Goal: Information Seeking & Learning: Learn about a topic

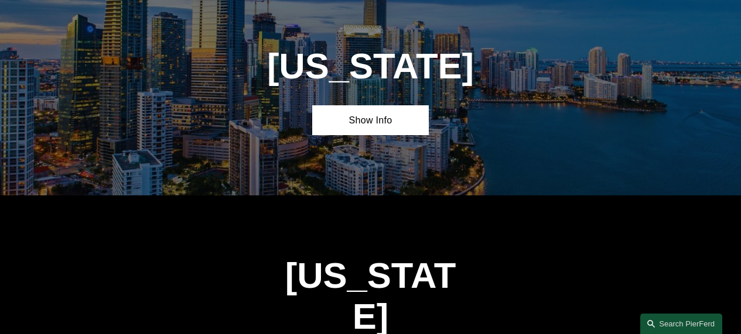
scroll to position [1453, 0]
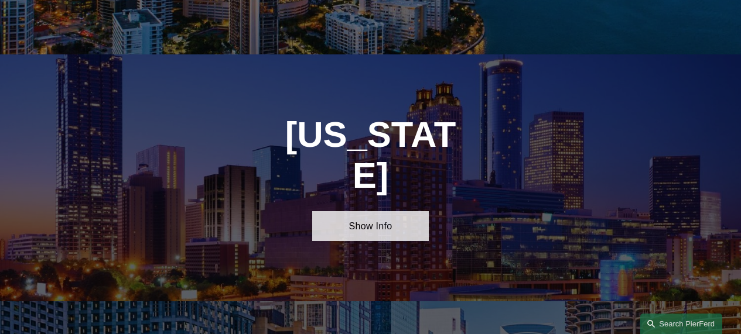
click at [381, 211] on link "Show Info" at bounding box center [370, 226] width 116 height 30
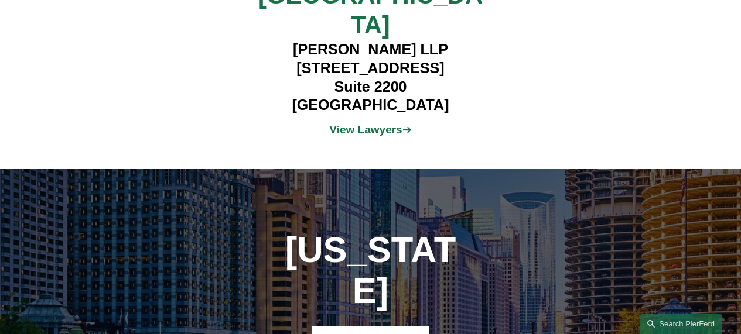
scroll to position [1781, 0]
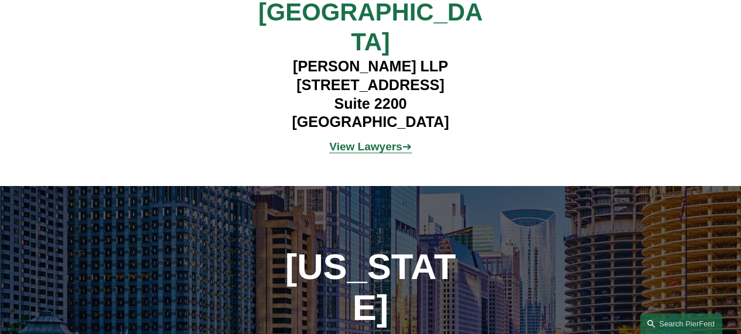
click at [382, 141] on strong "View Lawyers" at bounding box center [365, 147] width 73 height 12
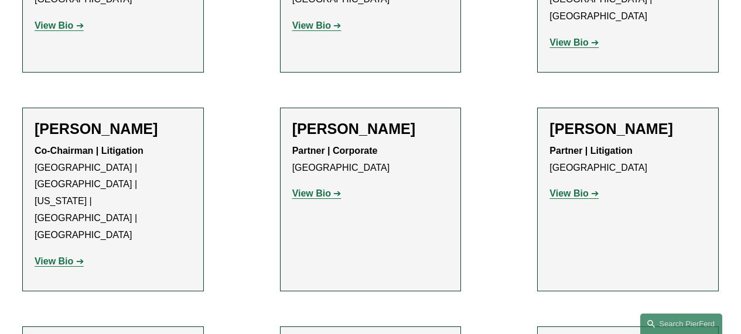
scroll to position [696, 0]
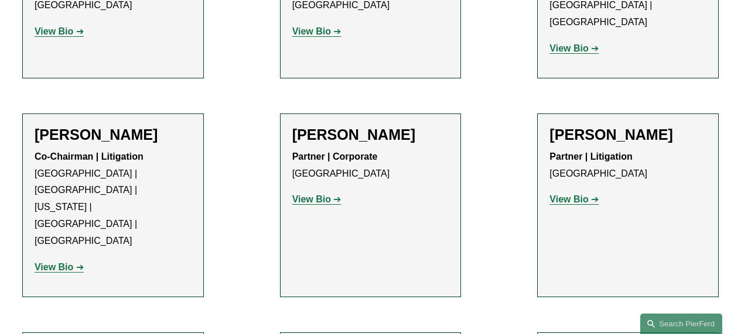
click at [60, 262] on strong "View Bio" at bounding box center [54, 267] width 39 height 10
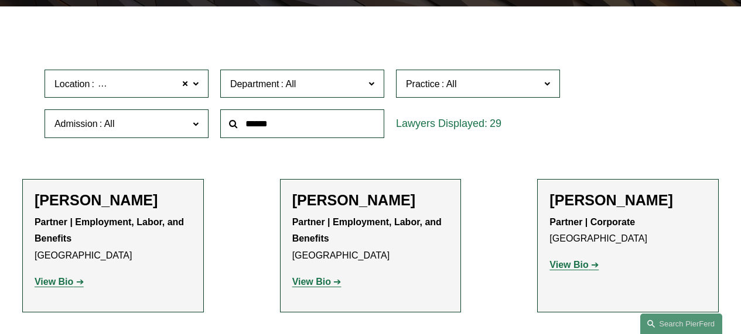
scroll to position [304, 0]
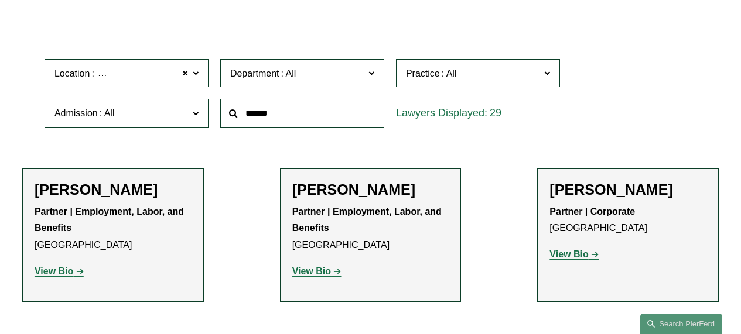
click at [318, 272] on strong "View Bio" at bounding box center [311, 271] width 39 height 10
click at [573, 259] on strong "View Bio" at bounding box center [568, 255] width 39 height 10
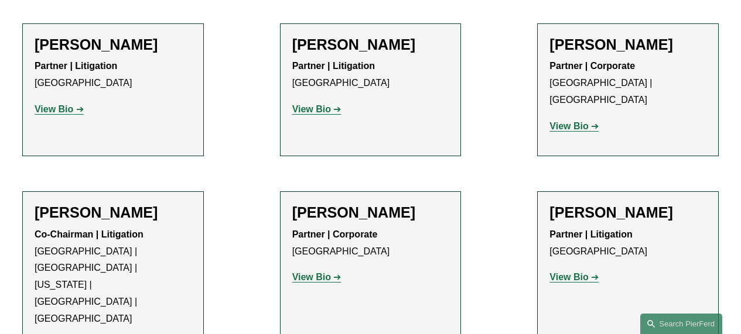
scroll to position [622, 0]
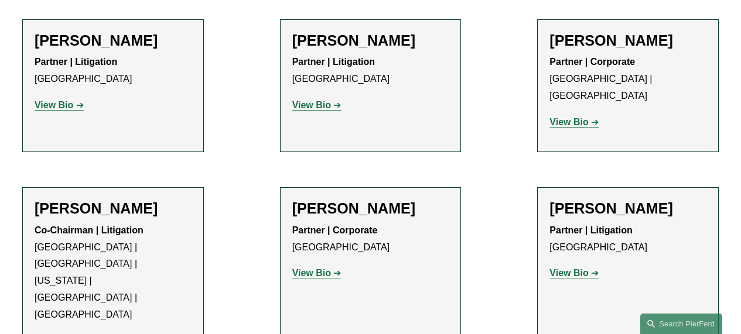
click at [68, 108] on strong "View Bio" at bounding box center [54, 105] width 39 height 10
click at [332, 109] on link "View Bio" at bounding box center [316, 105] width 49 height 10
click at [578, 117] on strong "View Bio" at bounding box center [568, 122] width 39 height 10
click at [329, 268] on strong "View Bio" at bounding box center [311, 273] width 39 height 10
click at [571, 268] on strong "View Bio" at bounding box center [568, 273] width 39 height 10
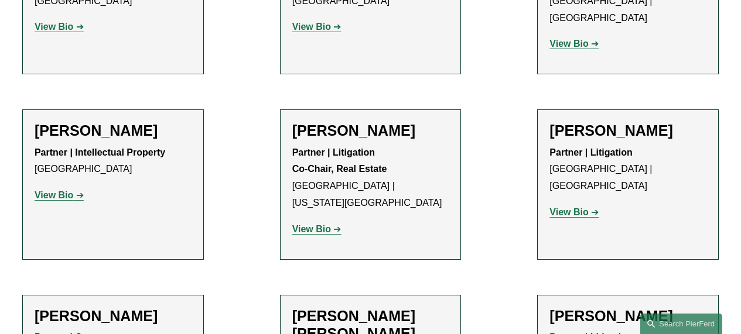
scroll to position [1086, 0]
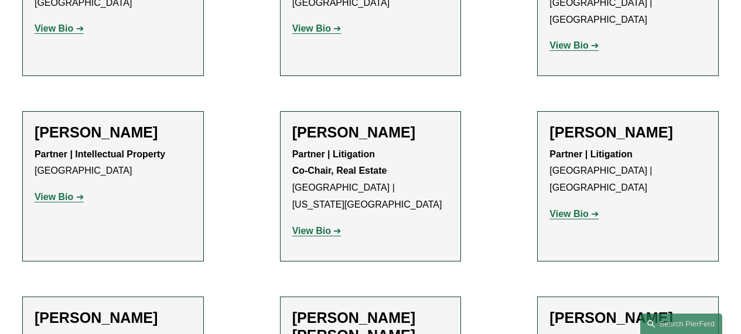
click at [80, 192] on link "View Bio" at bounding box center [59, 197] width 49 height 10
click at [315, 226] on strong "View Bio" at bounding box center [311, 231] width 39 height 10
click at [574, 209] on strong "View Bio" at bounding box center [568, 214] width 39 height 10
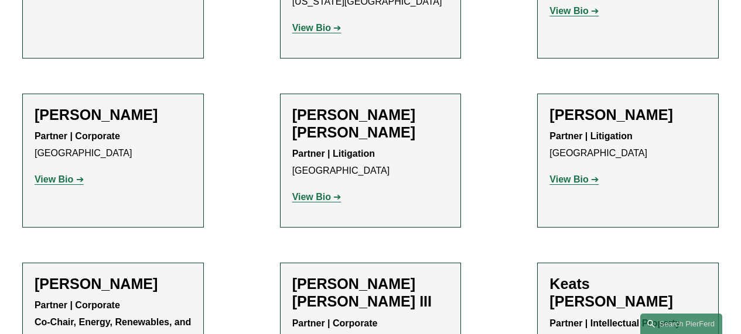
scroll to position [1320, 0]
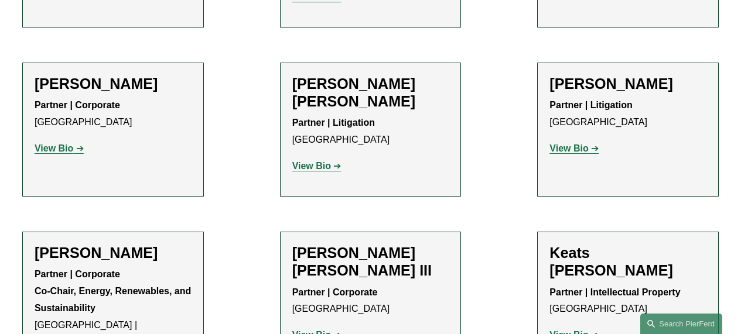
click at [326, 330] on strong "View Bio" at bounding box center [311, 335] width 39 height 10
click at [576, 330] on strong "View Bio" at bounding box center [568, 335] width 39 height 10
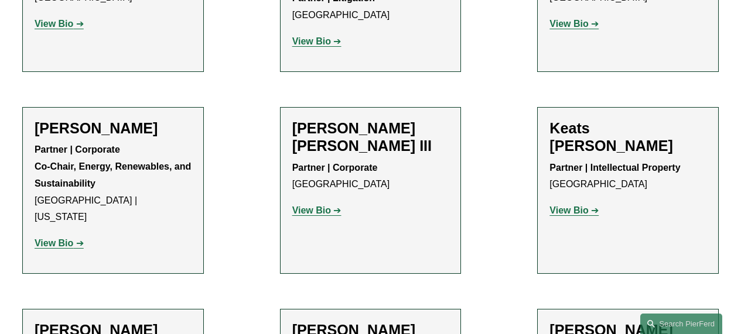
scroll to position [1441, 0]
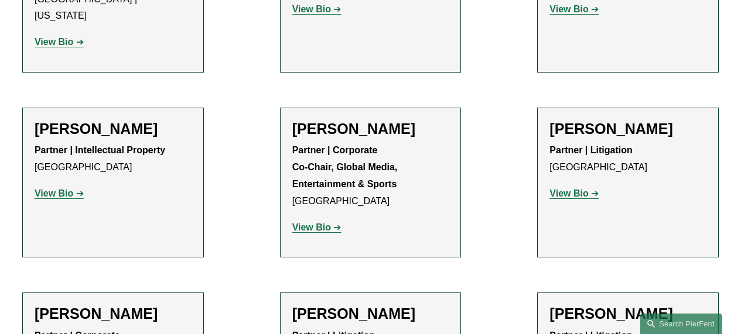
scroll to position [1681, 0]
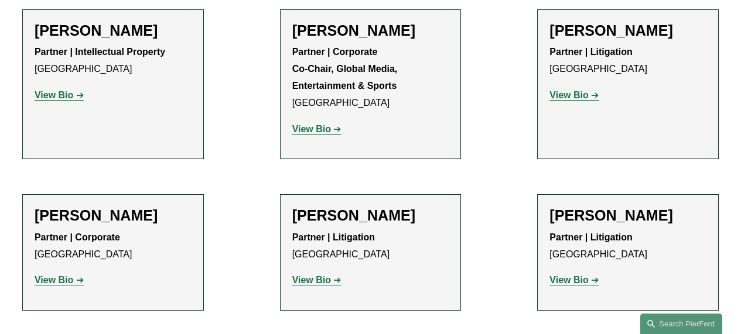
scroll to position [1786, 0]
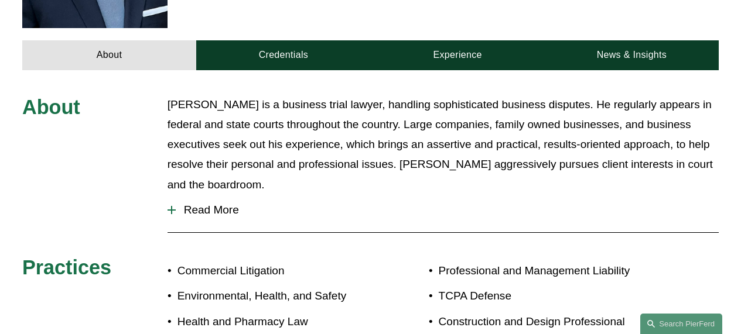
scroll to position [492, 0]
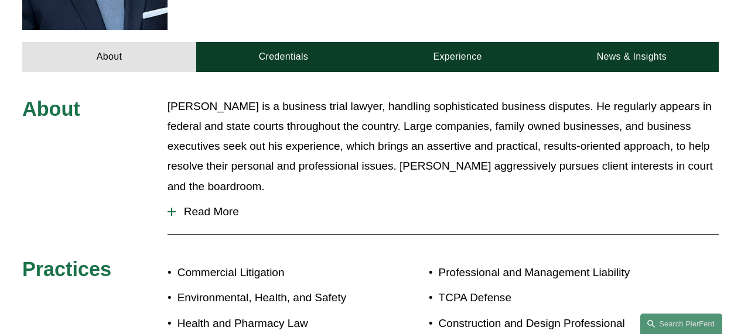
click at [223, 206] on span "Read More" at bounding box center [447, 212] width 543 height 13
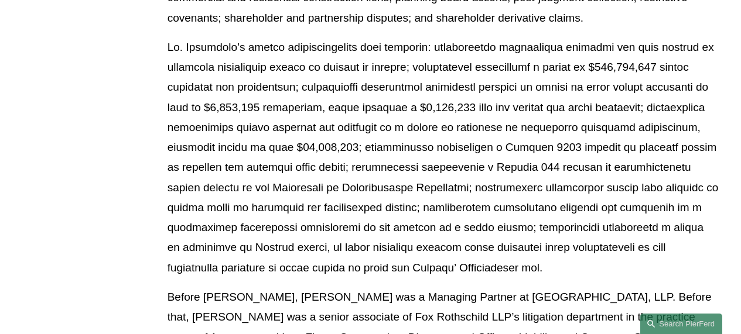
scroll to position [0, 0]
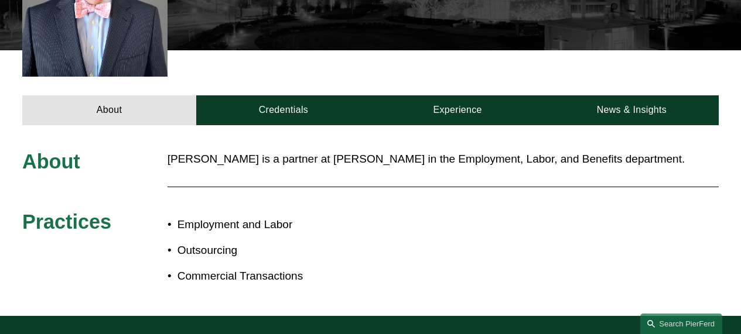
scroll to position [408, 0]
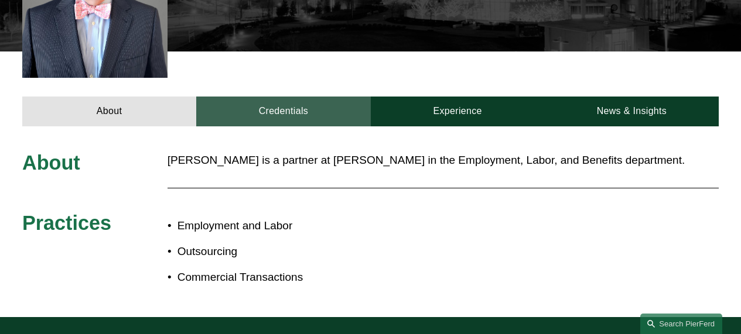
click at [306, 97] on link "Credentials" at bounding box center [283, 112] width 174 height 30
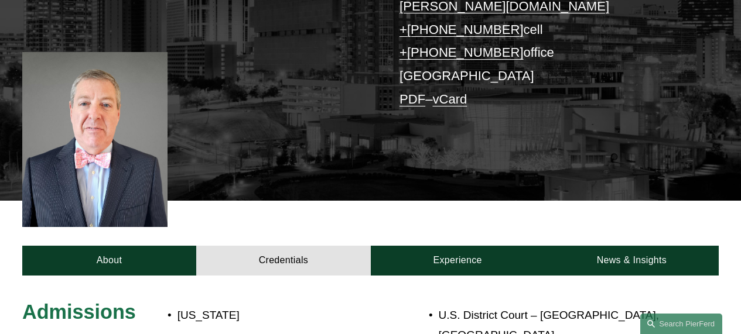
scroll to position [234, 0]
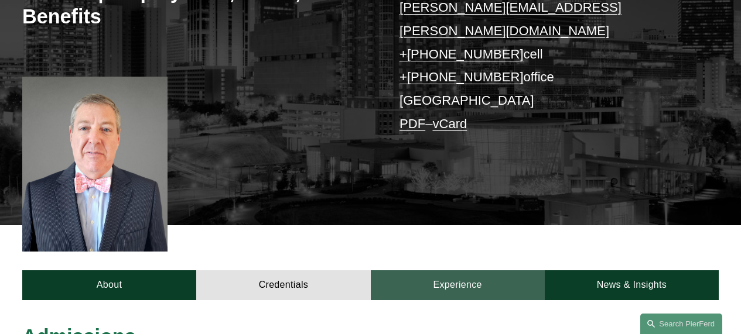
click at [469, 271] on link "Experience" at bounding box center [458, 286] width 174 height 30
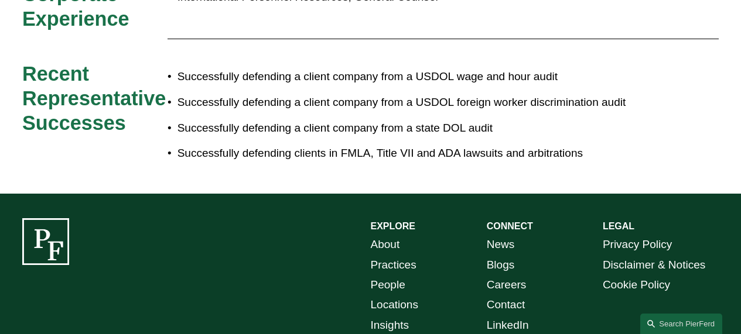
scroll to position [0, 0]
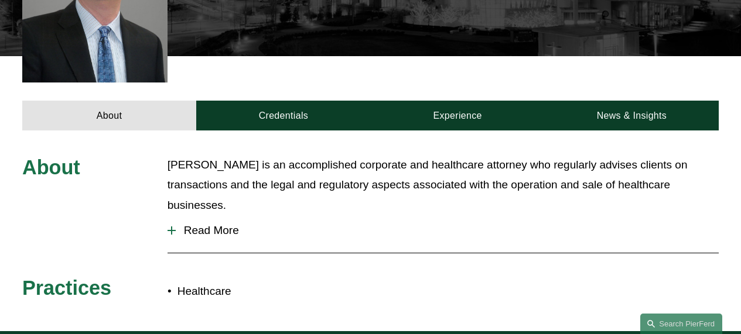
scroll to position [382, 0]
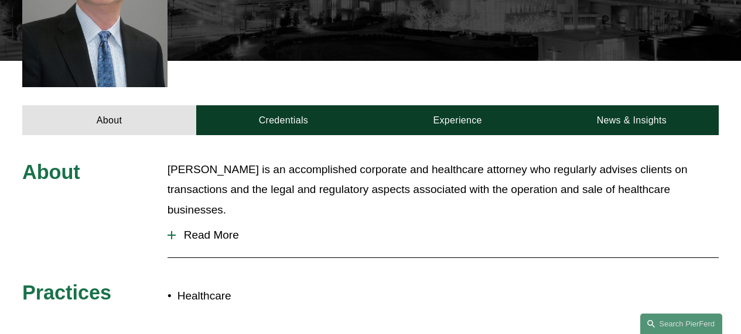
click at [214, 229] on span "Read More" at bounding box center [447, 235] width 543 height 13
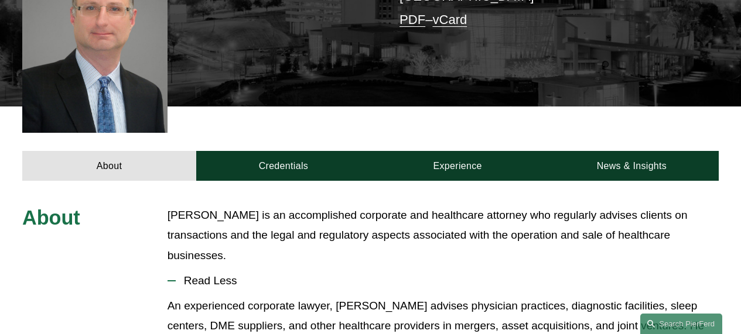
scroll to position [305, 0]
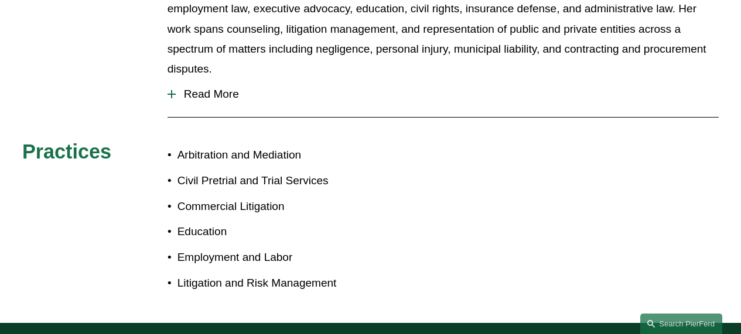
scroll to position [551, 0]
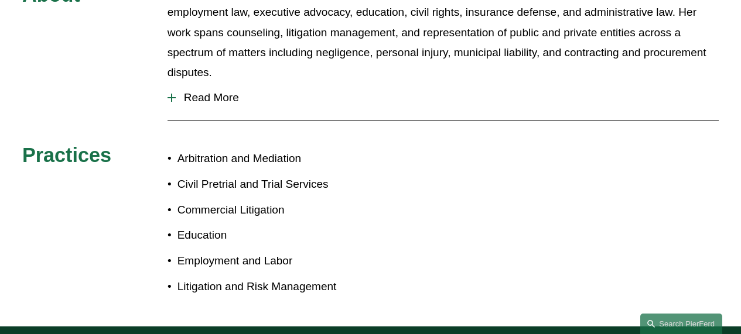
click at [209, 91] on span "Read More" at bounding box center [447, 97] width 543 height 13
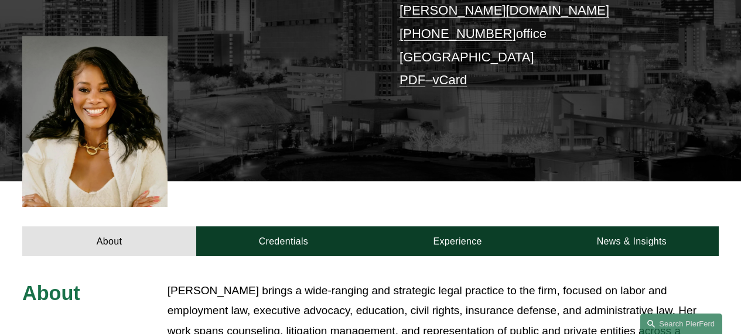
scroll to position [254, 0]
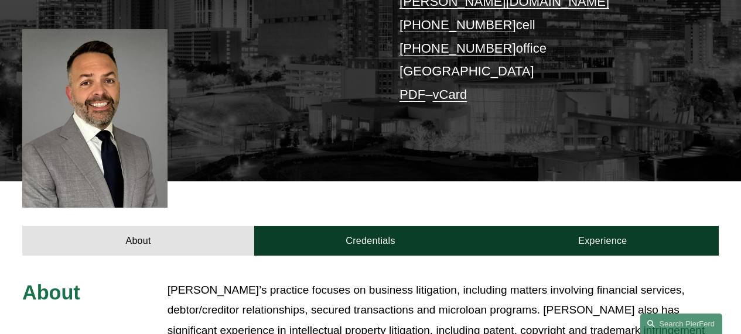
scroll to position [259, 0]
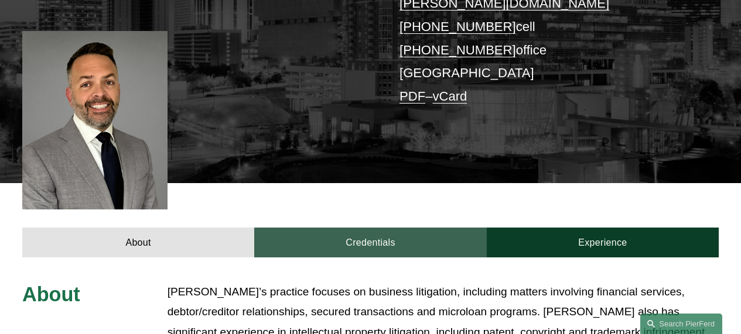
click at [330, 228] on link "Credentials" at bounding box center [370, 243] width 232 height 30
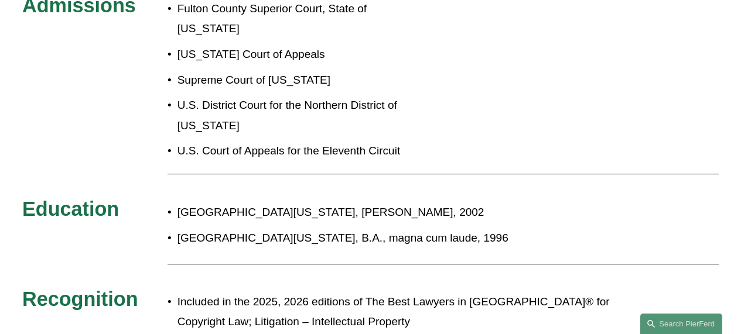
scroll to position [579, 0]
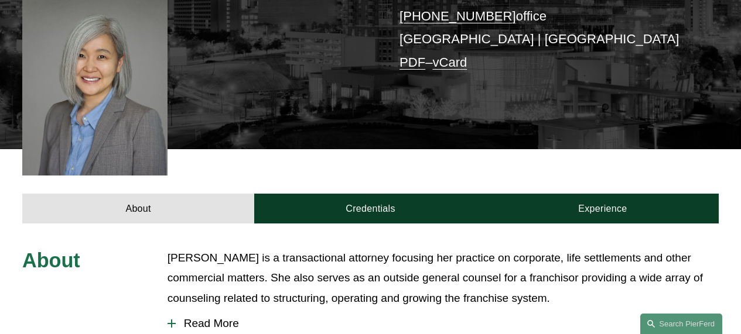
scroll to position [320, 0]
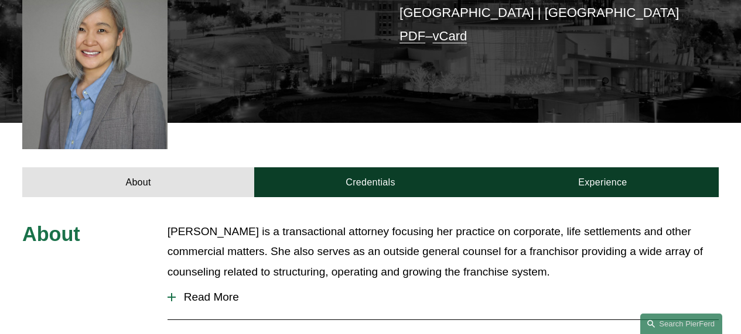
click at [224, 291] on span "Read More" at bounding box center [447, 297] width 543 height 13
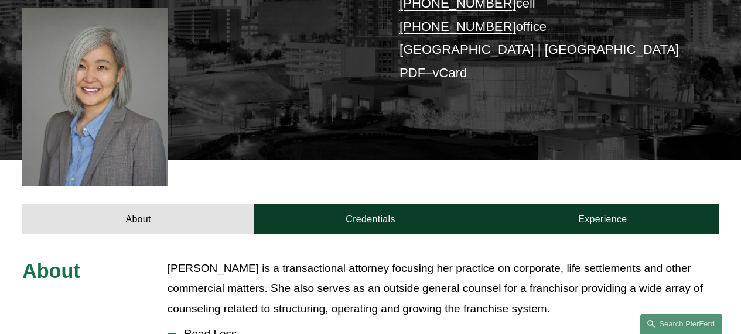
scroll to position [271, 0]
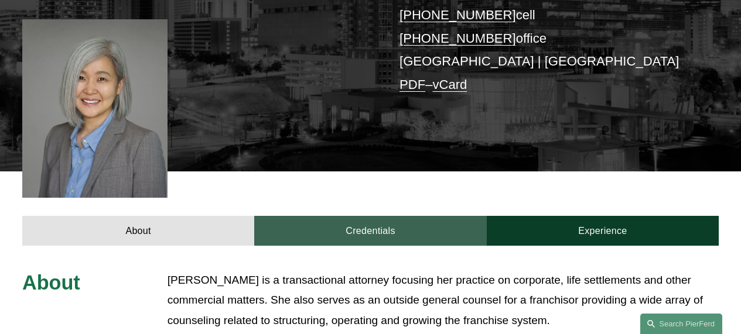
click at [381, 216] on link "Credentials" at bounding box center [370, 231] width 232 height 30
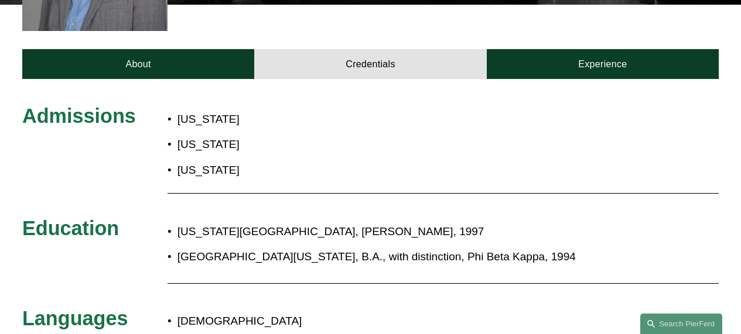
scroll to position [333, 0]
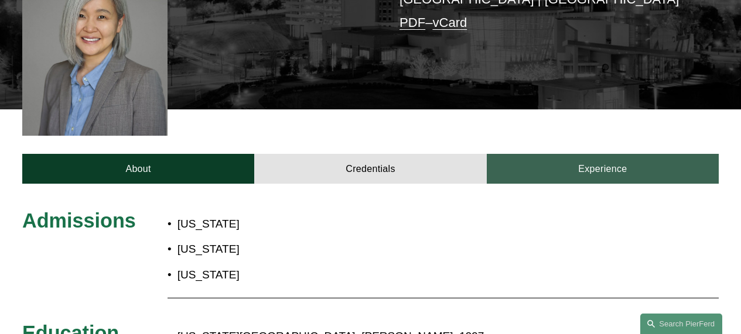
click at [592, 154] on link "Experience" at bounding box center [603, 169] width 232 height 30
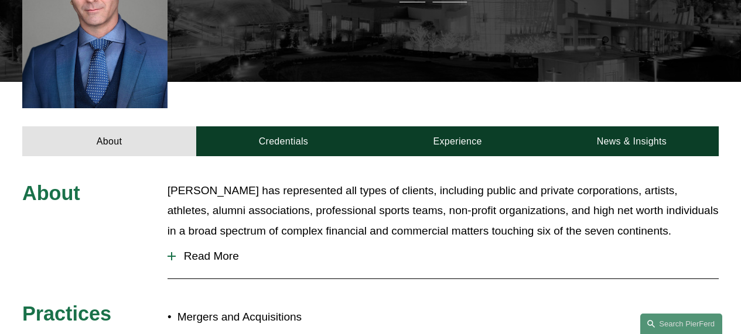
scroll to position [370, 0]
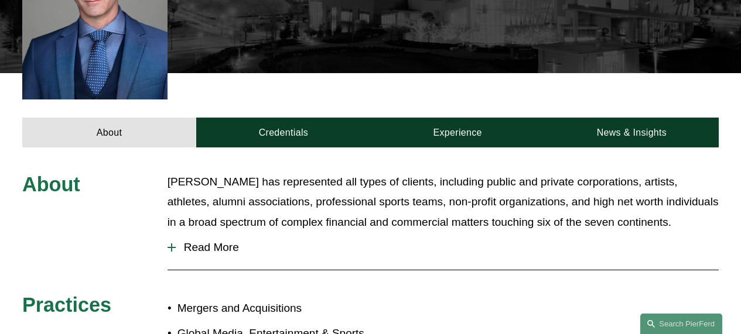
click at [219, 241] on span "Read More" at bounding box center [447, 247] width 543 height 13
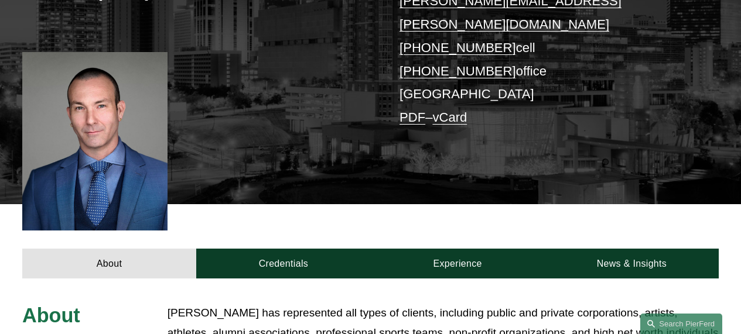
scroll to position [237, 0]
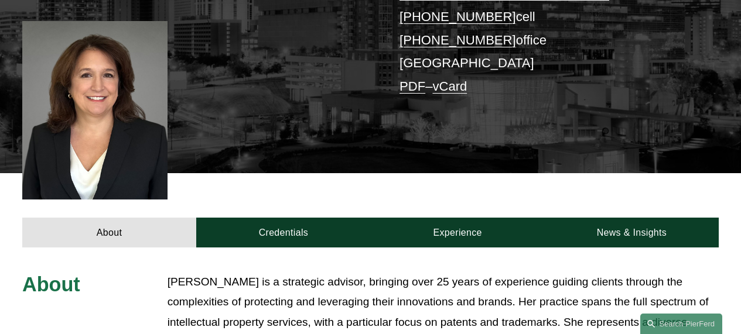
scroll to position [154, 0]
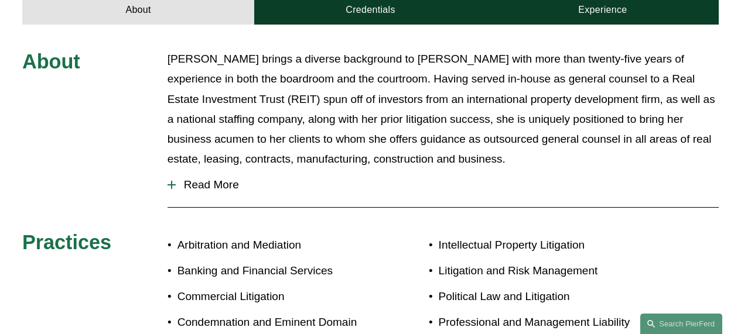
scroll to position [551, 0]
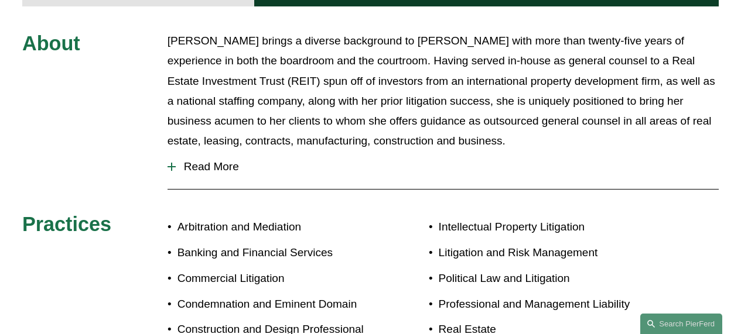
click at [207, 160] on span "Read More" at bounding box center [447, 166] width 543 height 13
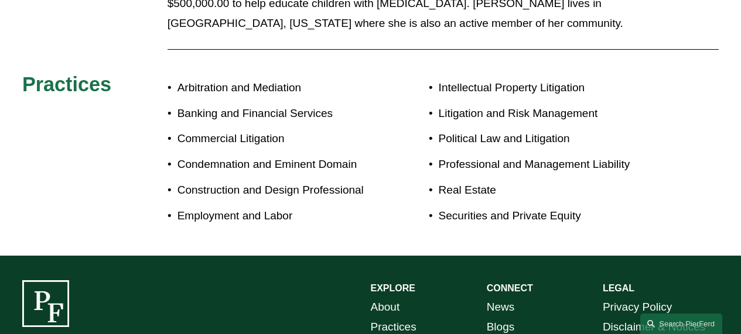
scroll to position [1291, 0]
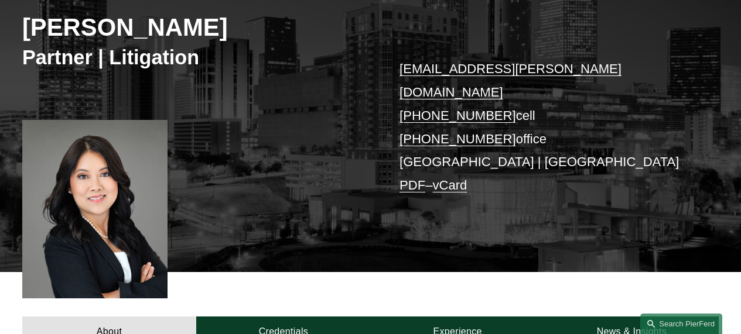
scroll to position [155, 0]
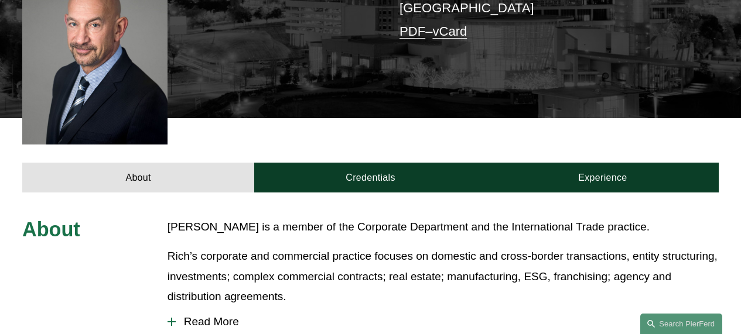
scroll to position [422, 0]
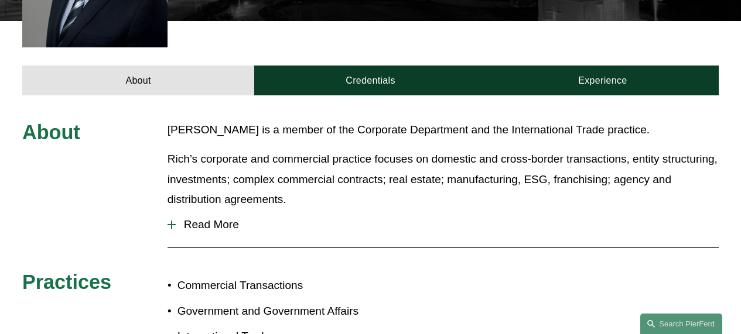
click at [221, 218] on span "Read More" at bounding box center [447, 224] width 543 height 13
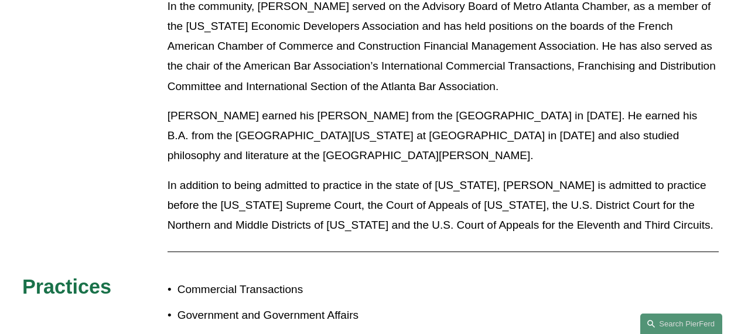
scroll to position [786, 0]
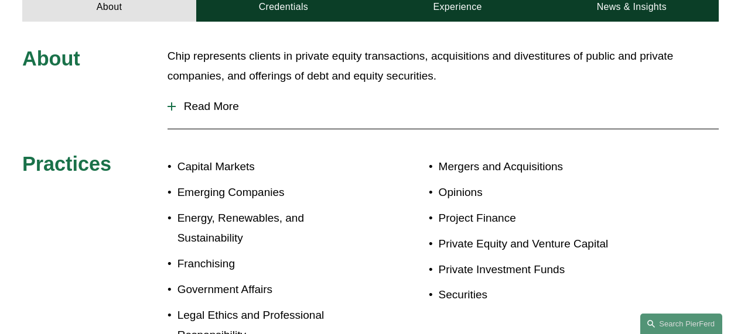
scroll to position [525, 0]
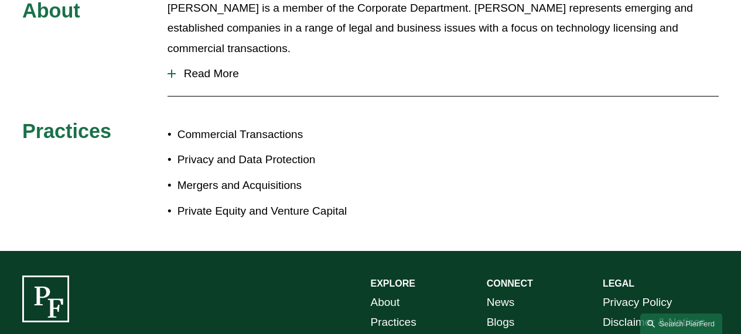
scroll to position [503, 0]
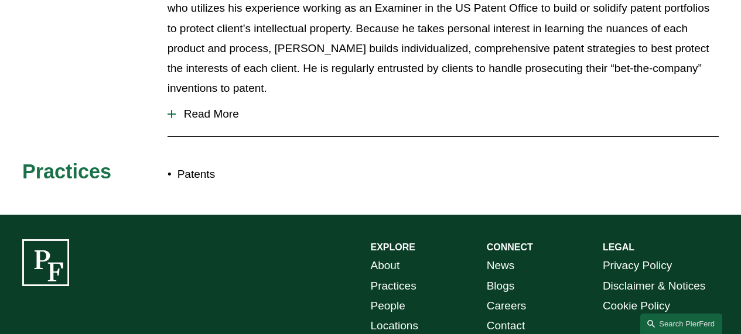
scroll to position [566, 0]
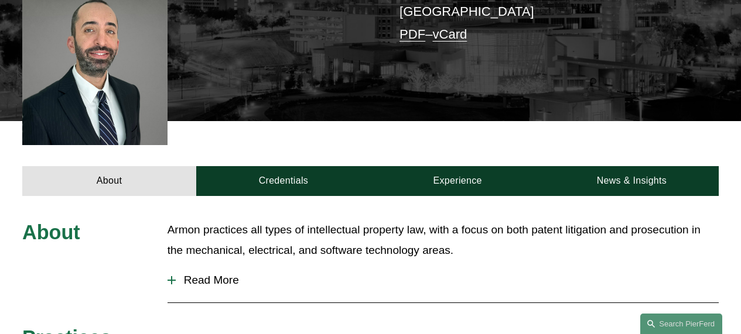
scroll to position [298, 0]
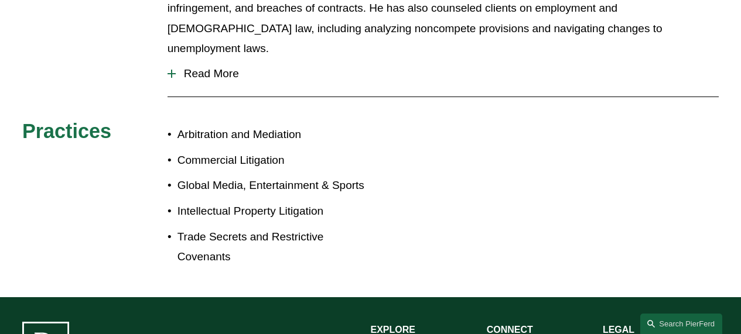
scroll to position [520, 0]
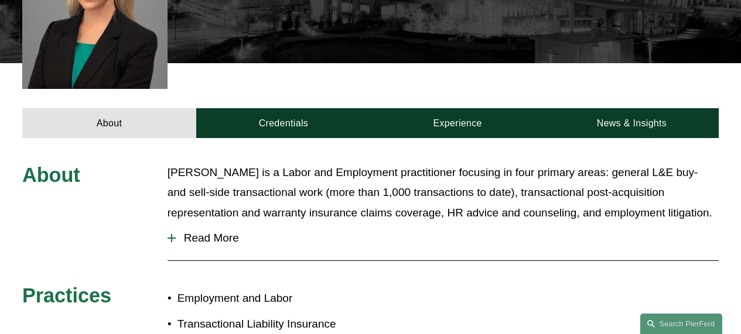
scroll to position [408, 0]
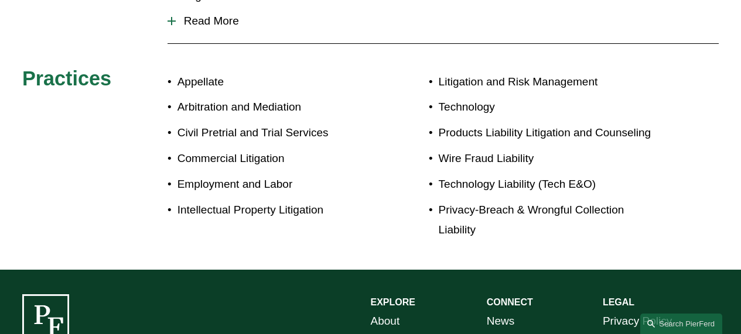
scroll to position [676, 0]
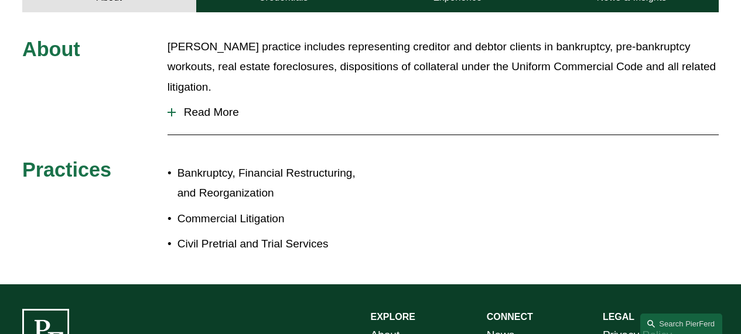
scroll to position [507, 0]
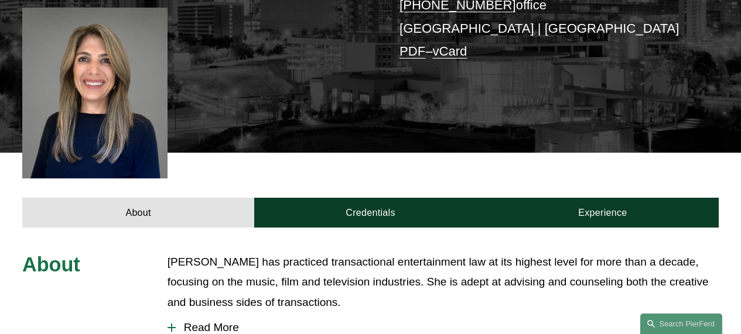
scroll to position [296, 0]
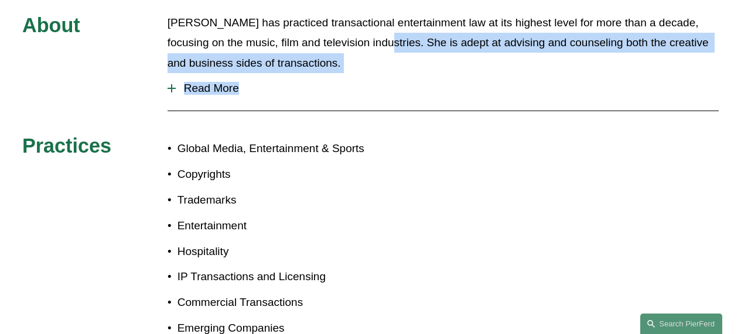
drag, startPoint x: 430, startPoint y: 53, endPoint x: 329, endPoint y: -12, distance: 120.4
click at [329, 0] on html "0 PierFerd Celebrates 250 Partner Milestone Skip to Content" at bounding box center [370, 46] width 741 height 1134
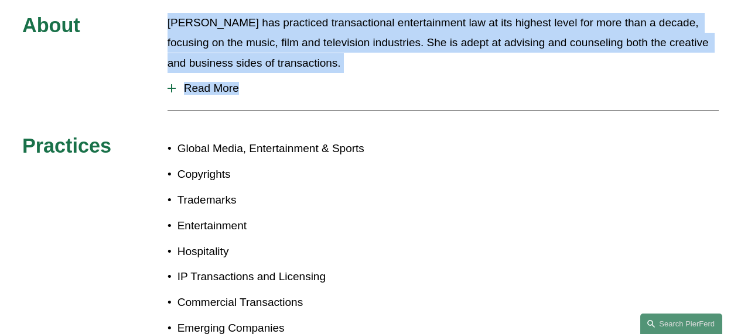
scroll to position [490, 0]
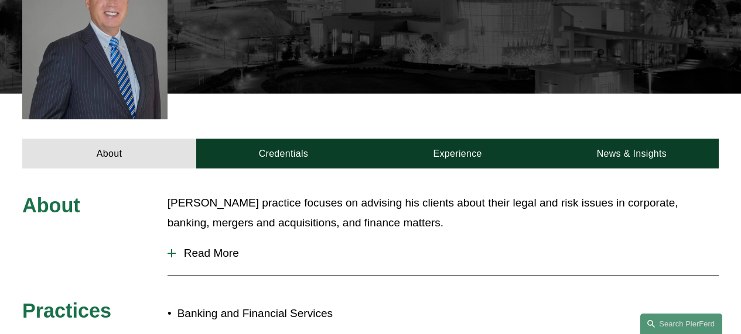
scroll to position [676, 0]
